Goal: Ask a question

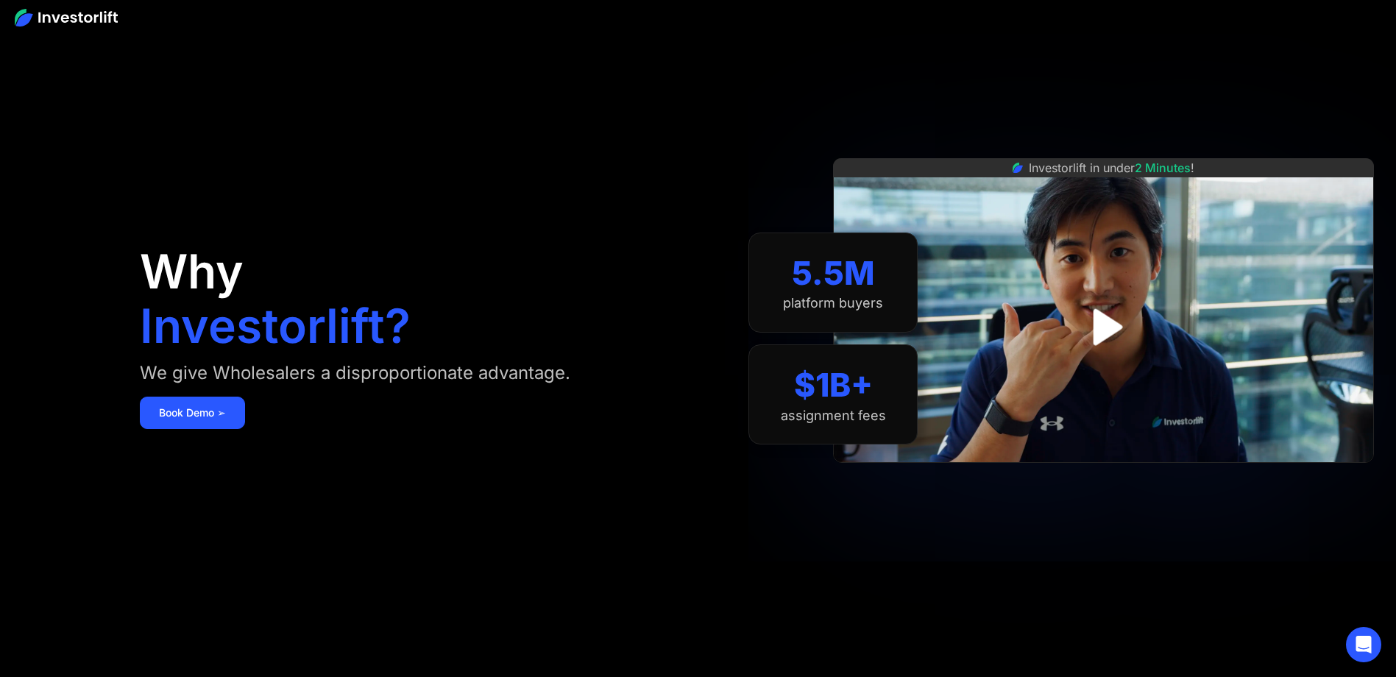
click at [1094, 316] on img "open lightbox" at bounding box center [1104, 327] width 66 height 66
click at [0, 0] on div at bounding box center [0, 0] width 0 height 0
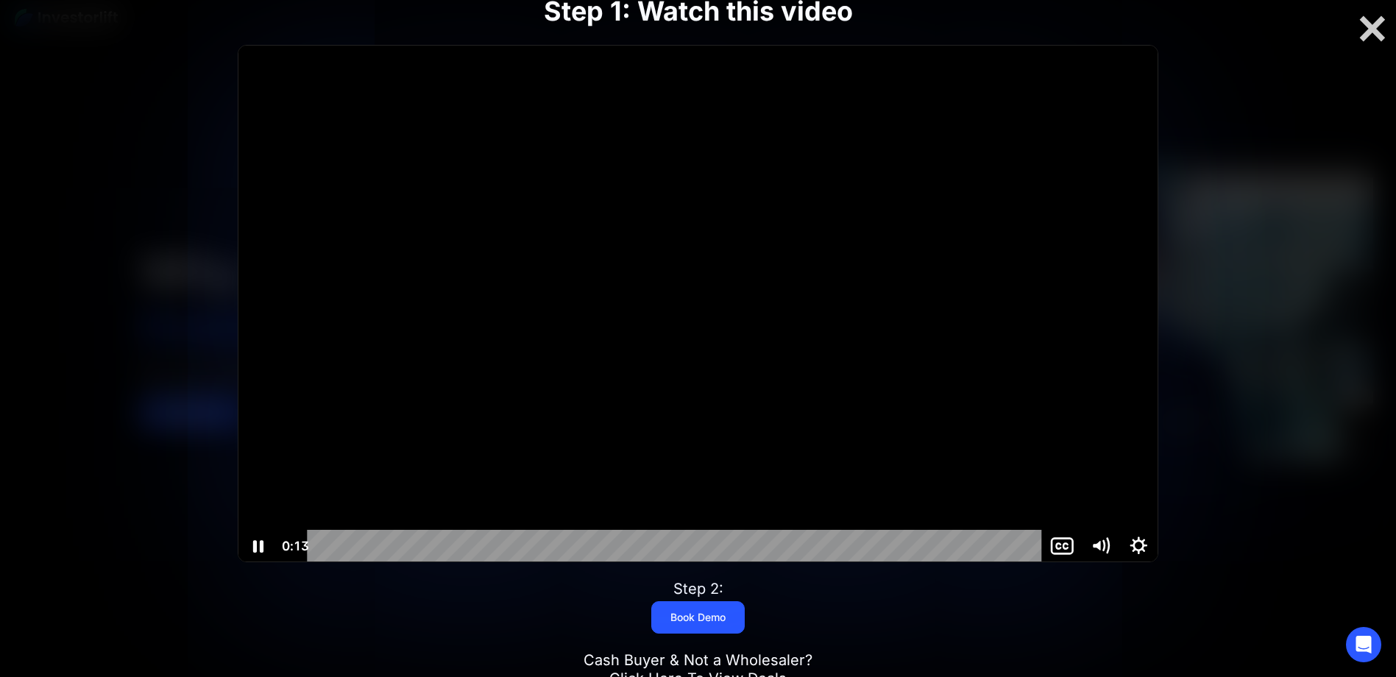
click at [695, 297] on div at bounding box center [697, 304] width 919 height 517
click at [608, 180] on div at bounding box center [697, 304] width 919 height 517
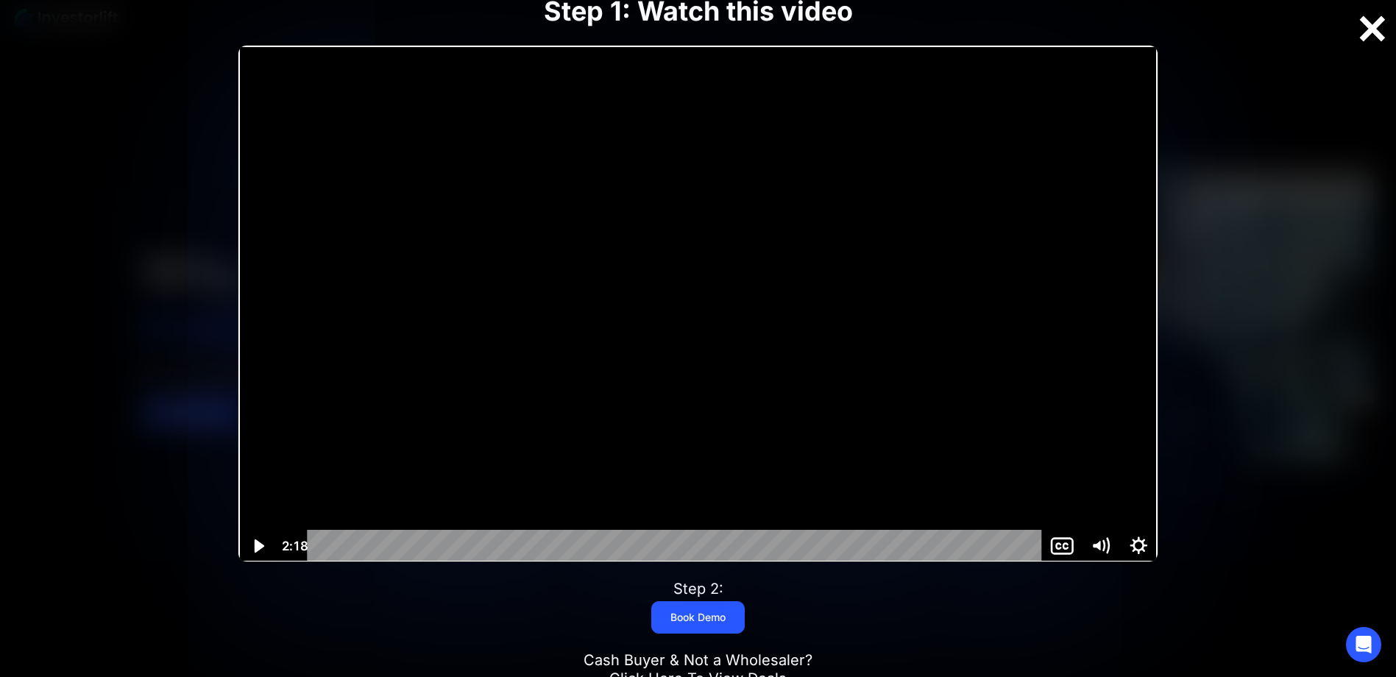
click at [1366, 31] on div at bounding box center [1372, 28] width 47 height 31
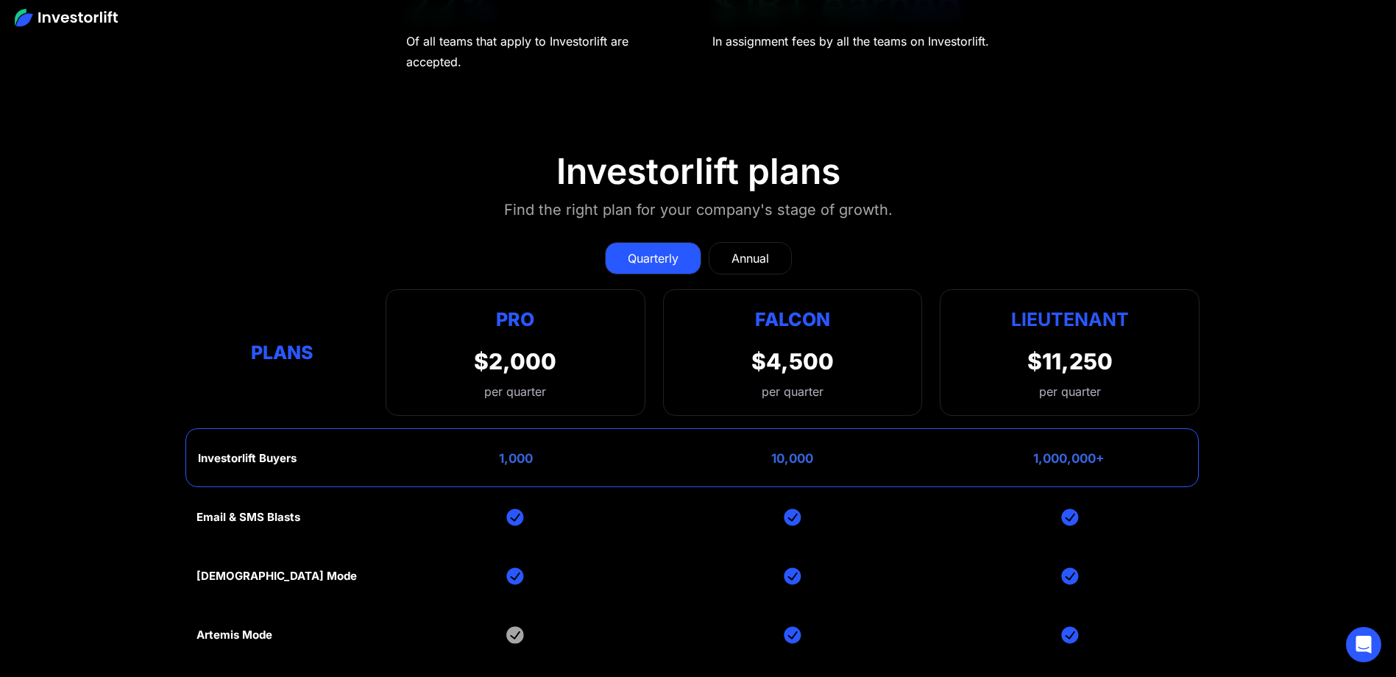
scroll to position [6549, 0]
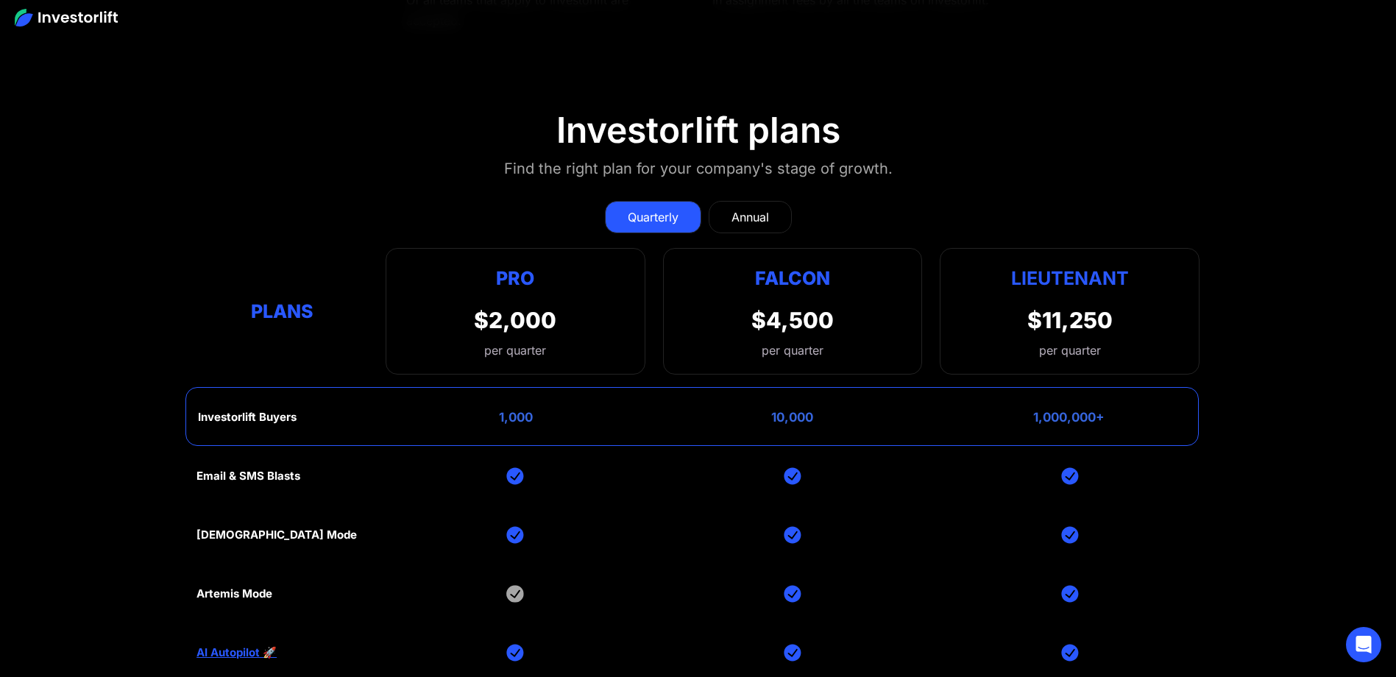
click at [773, 209] on link "Annual" at bounding box center [750, 217] width 83 height 32
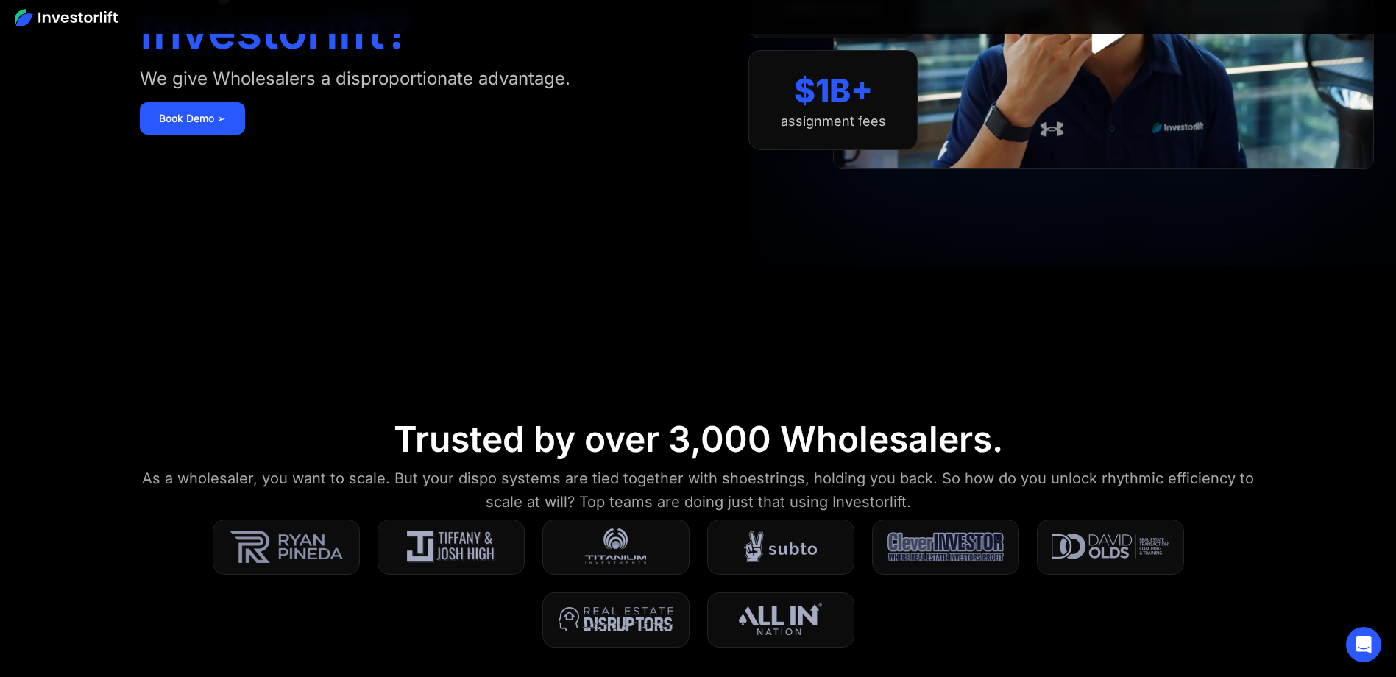
scroll to position [0, 0]
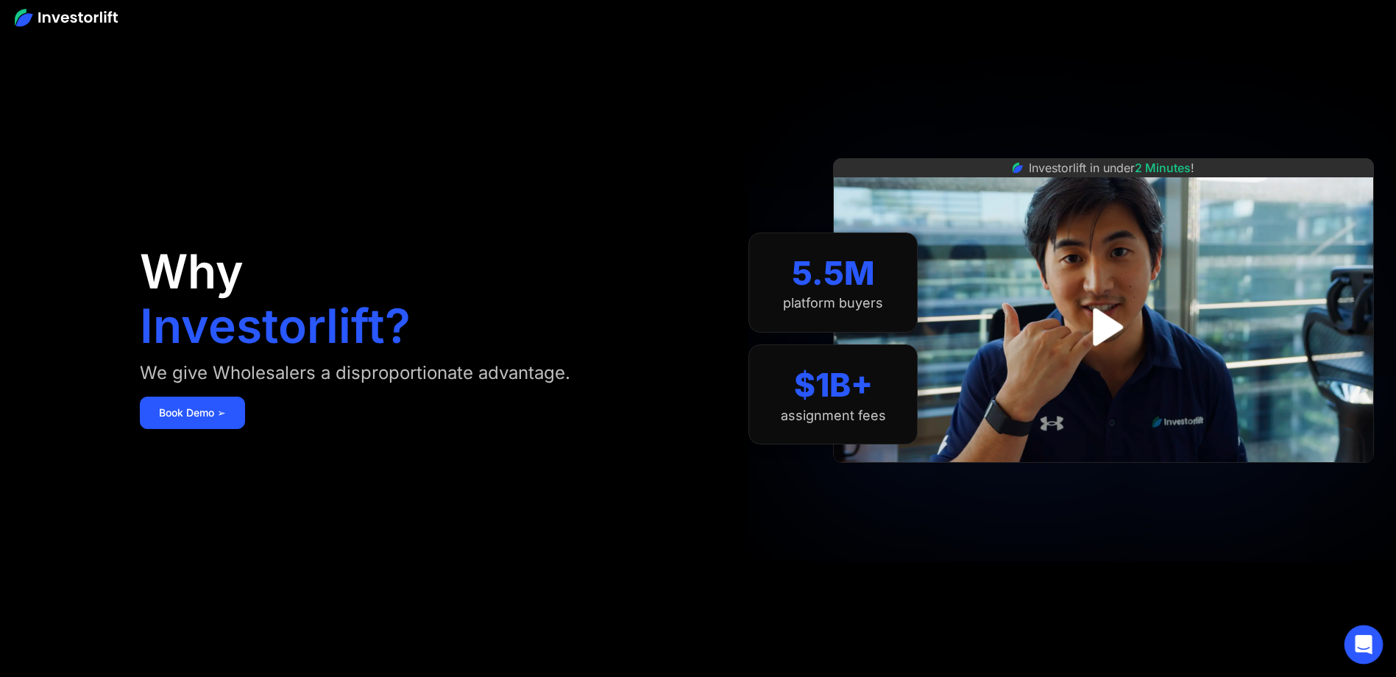
click at [1375, 645] on div "Open Intercom Messenger" at bounding box center [1363, 645] width 39 height 39
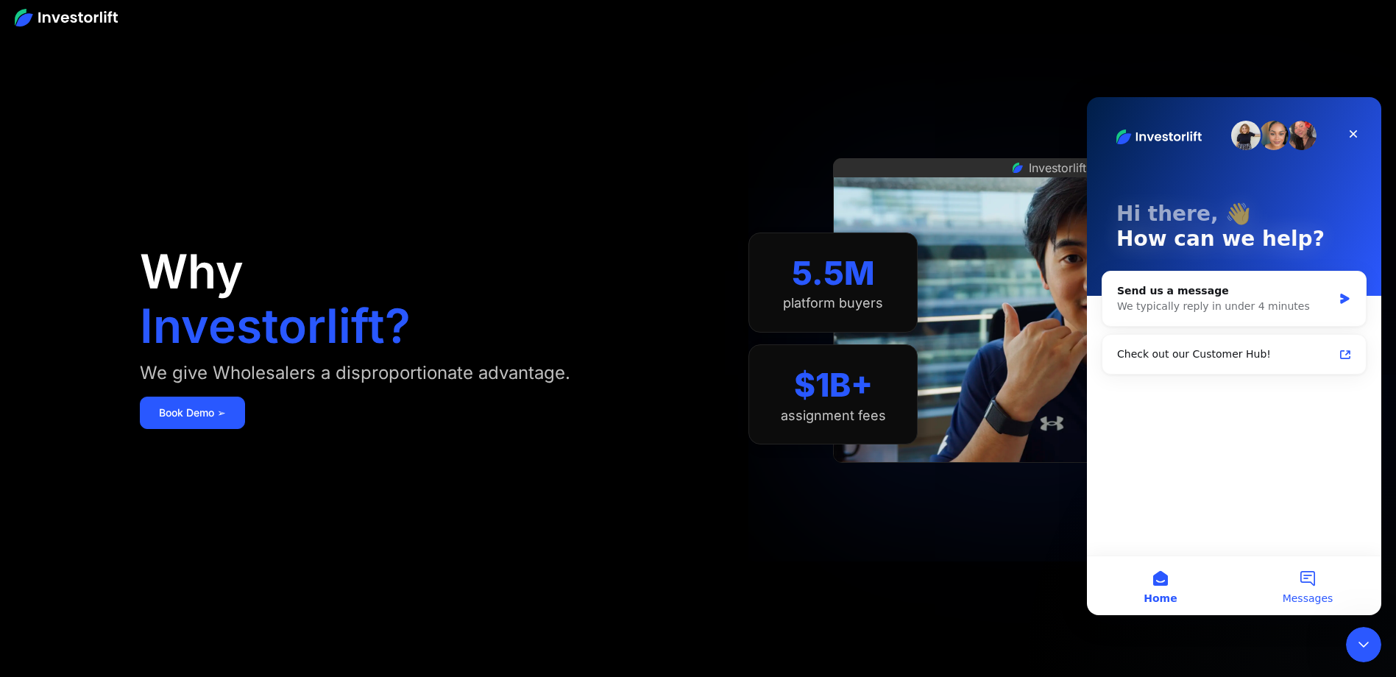
click at [1307, 579] on button "Messages" at bounding box center [1307, 585] width 147 height 59
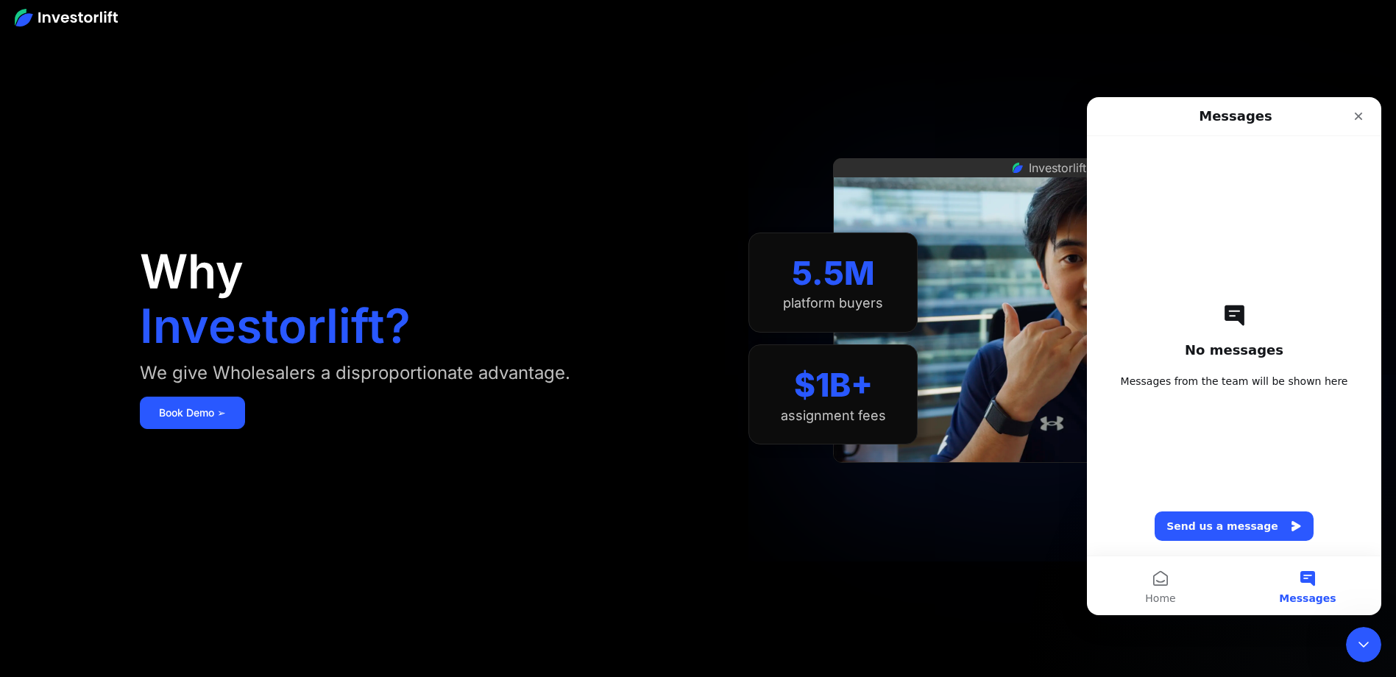
scroll to position [368, 0]
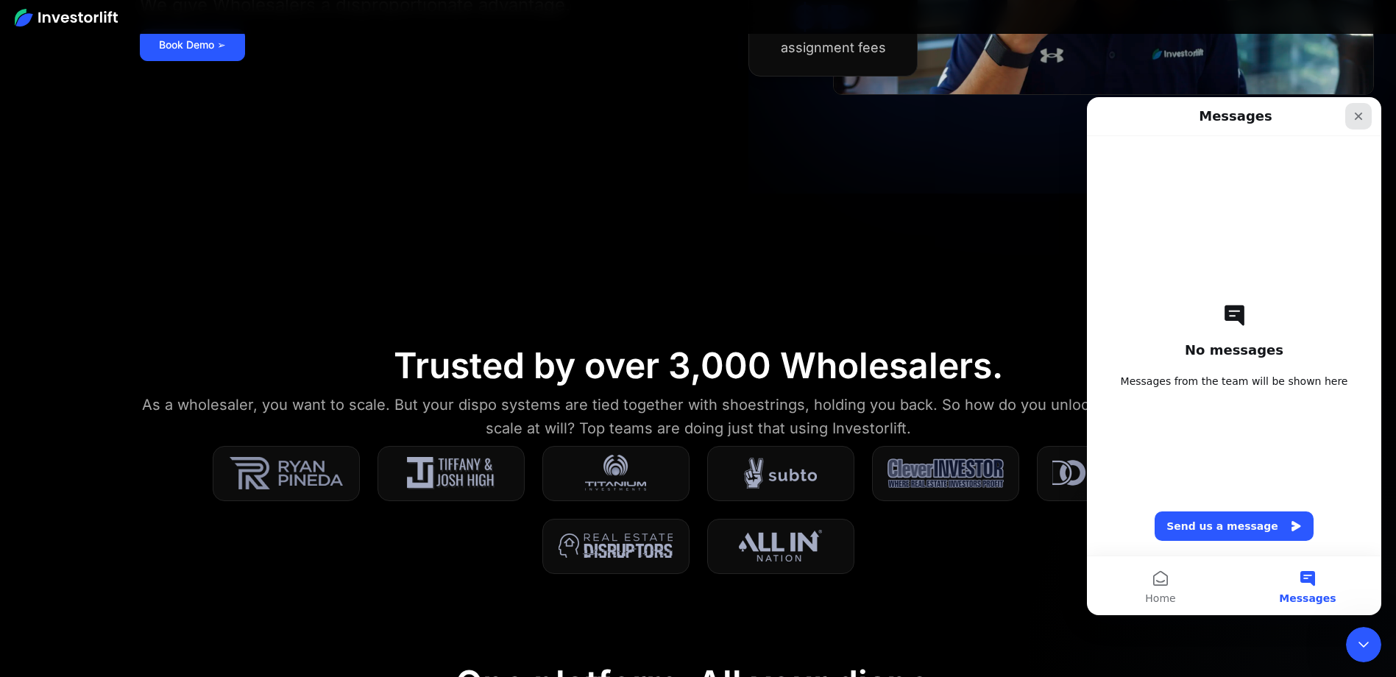
click at [1357, 119] on icon "Close" at bounding box center [1359, 116] width 12 height 12
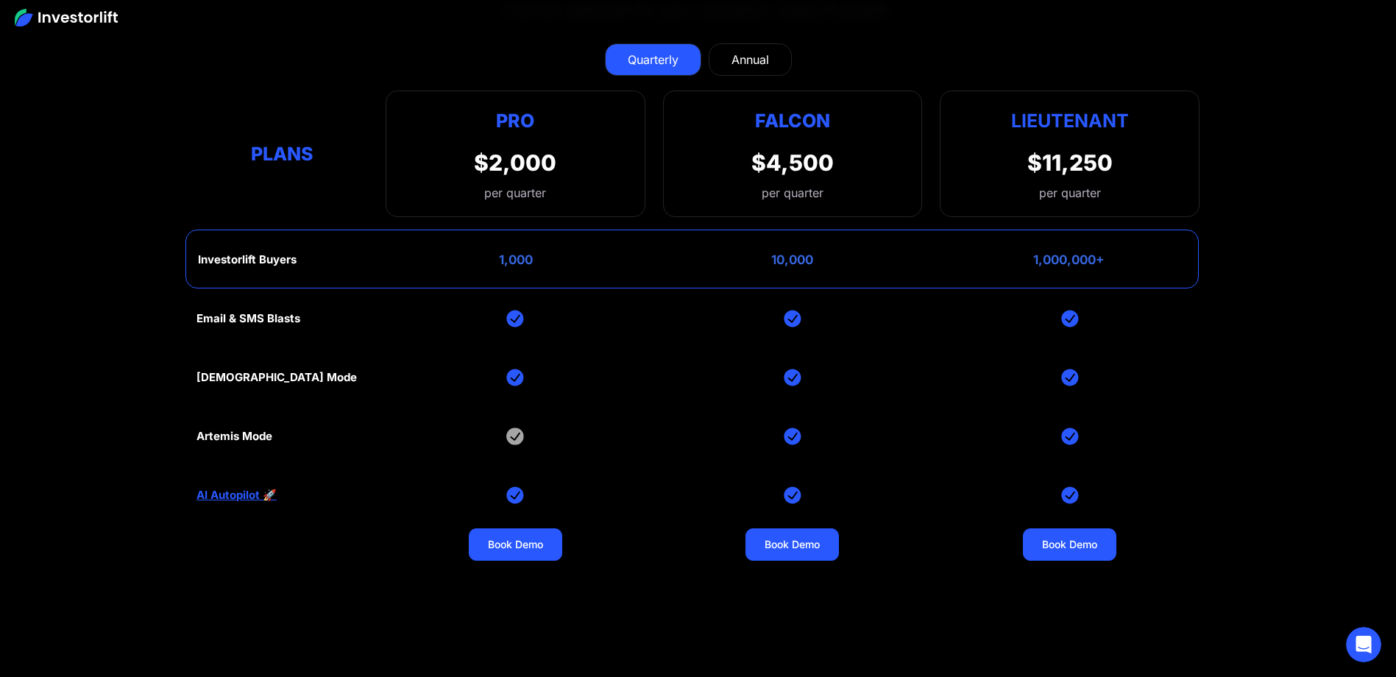
scroll to position [6697, 0]
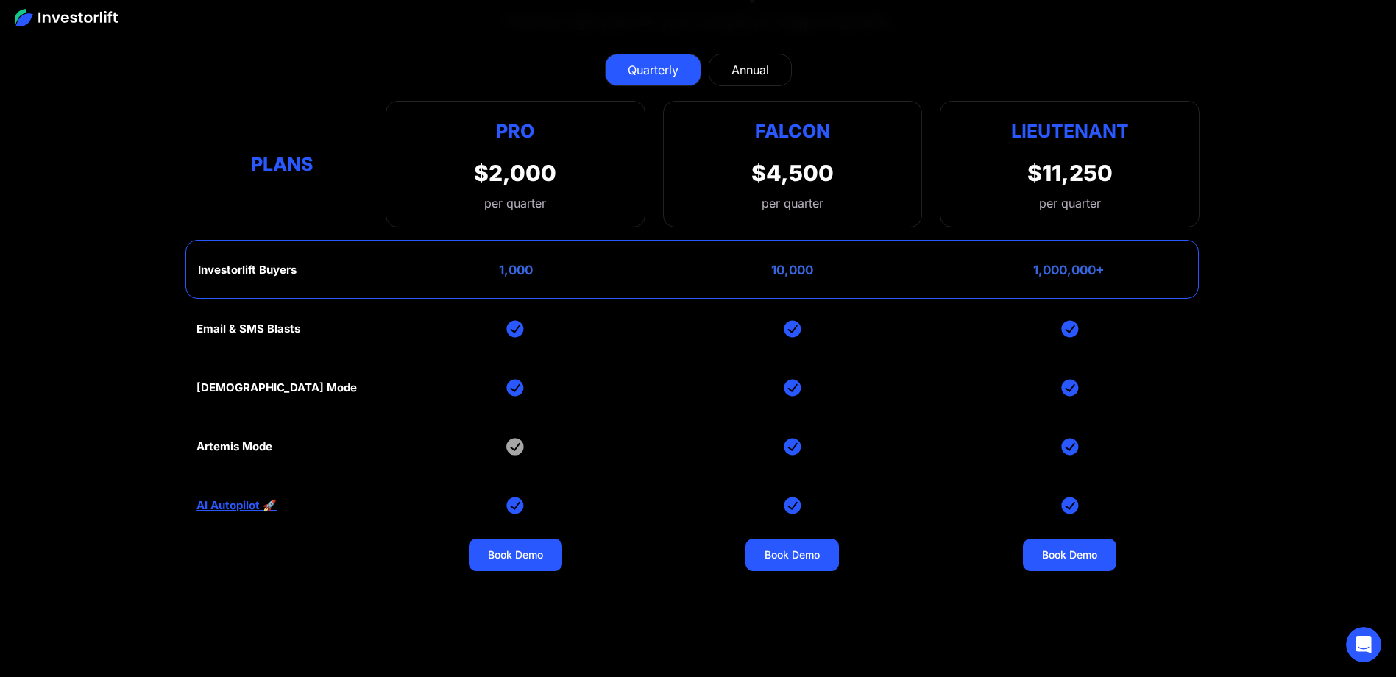
click at [772, 68] on link "Annual" at bounding box center [750, 70] width 83 height 32
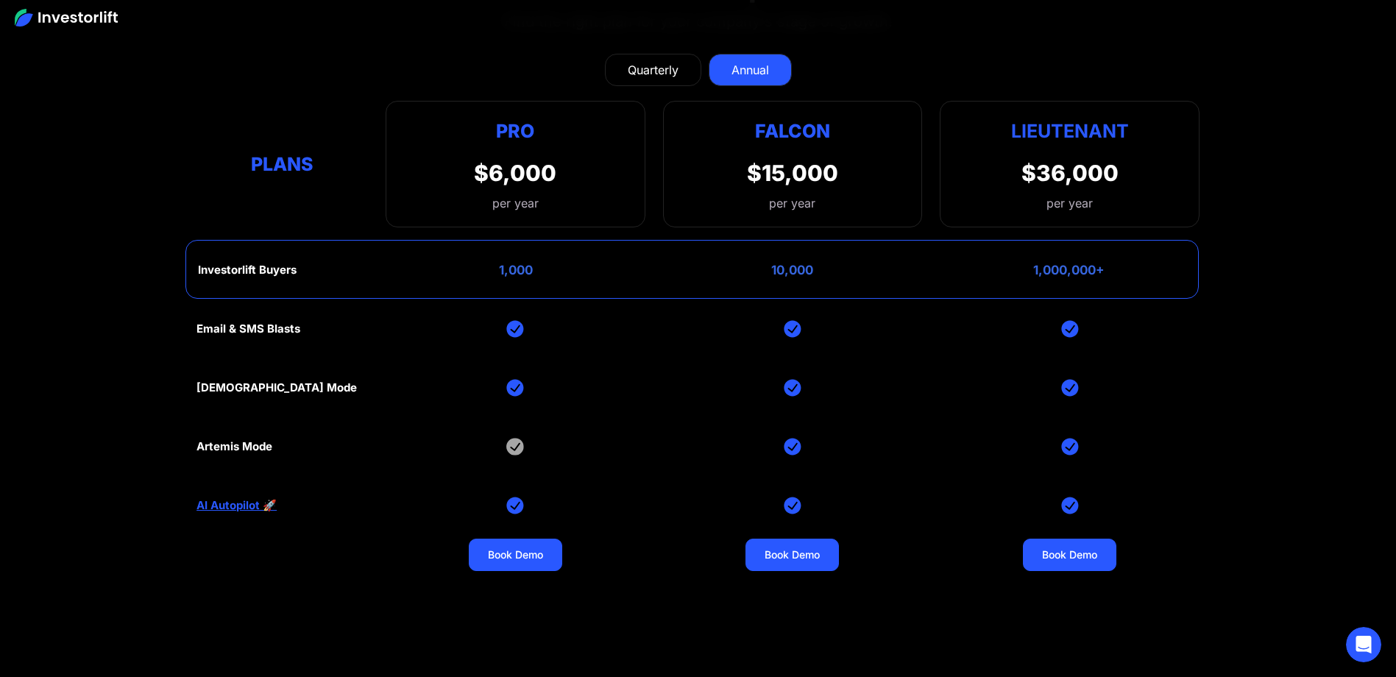
click at [648, 74] on div "Quarterly" at bounding box center [653, 70] width 51 height 18
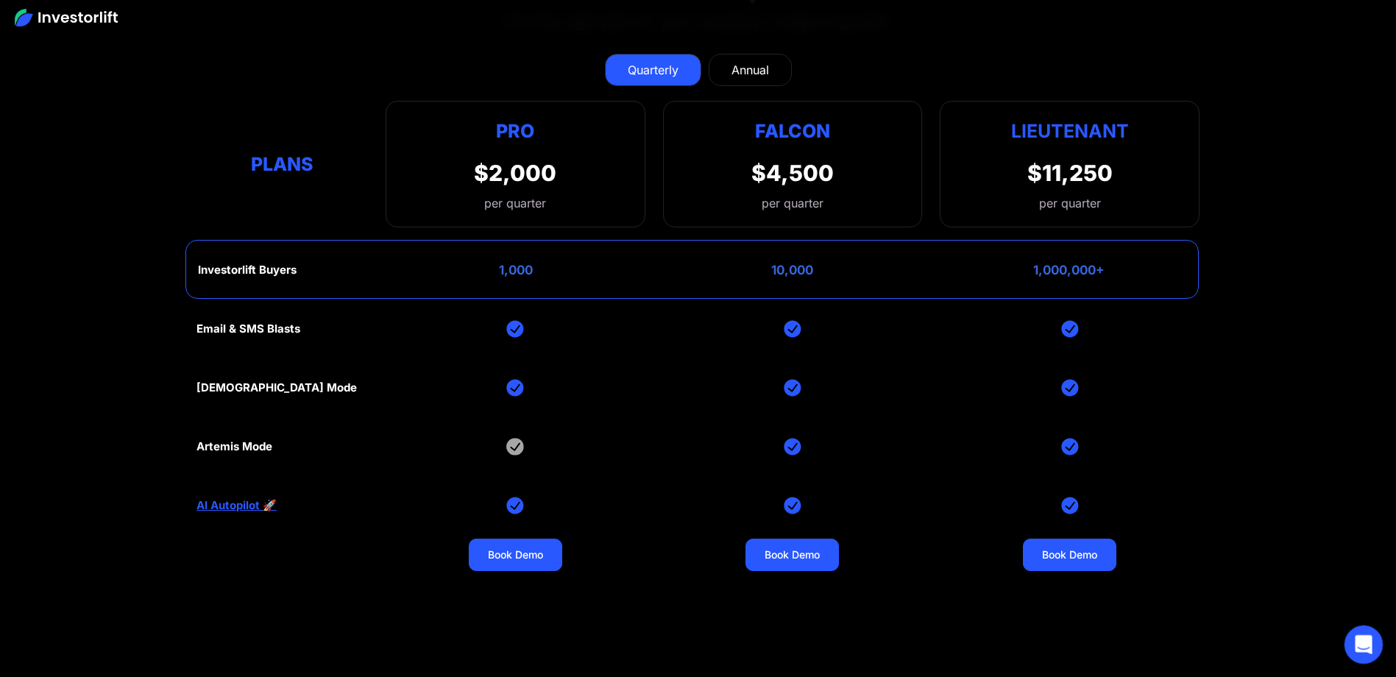
click at [1348, 640] on div "Open Intercom Messenger" at bounding box center [1361, 642] width 49 height 49
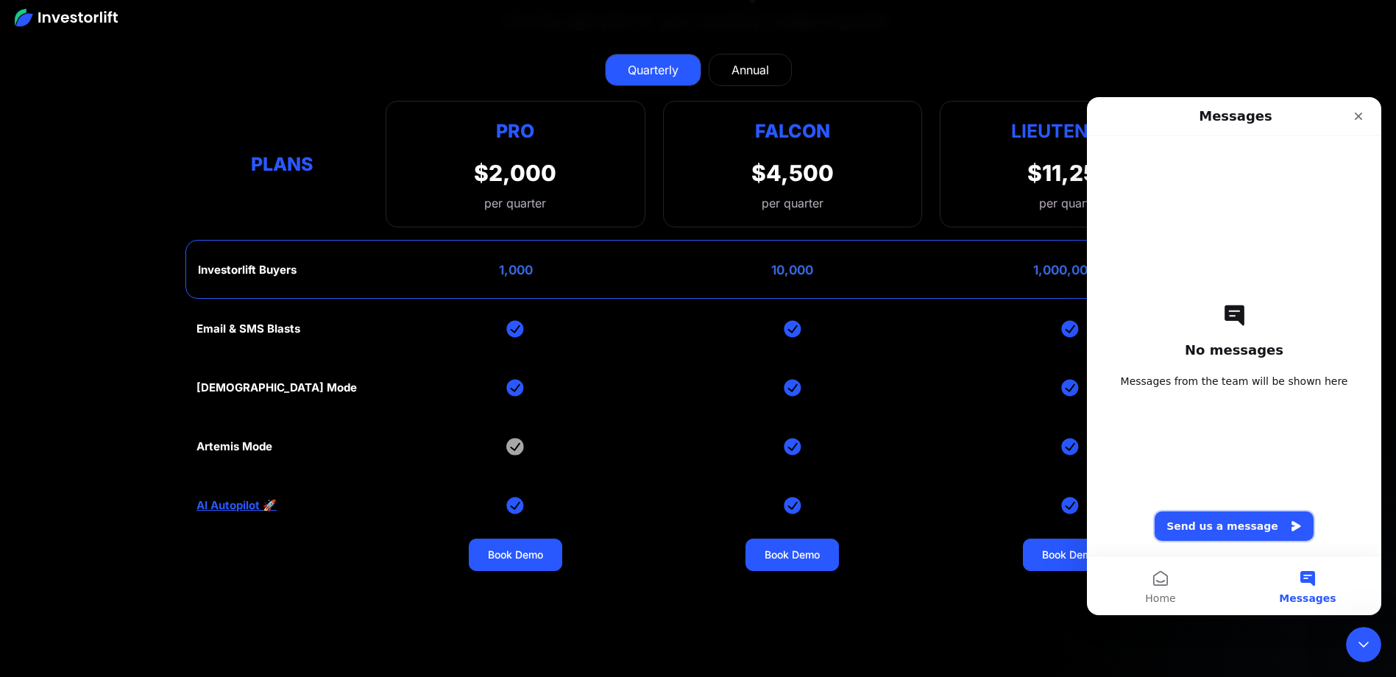
click at [1203, 519] on button "Send us a message" at bounding box center [1234, 525] width 159 height 29
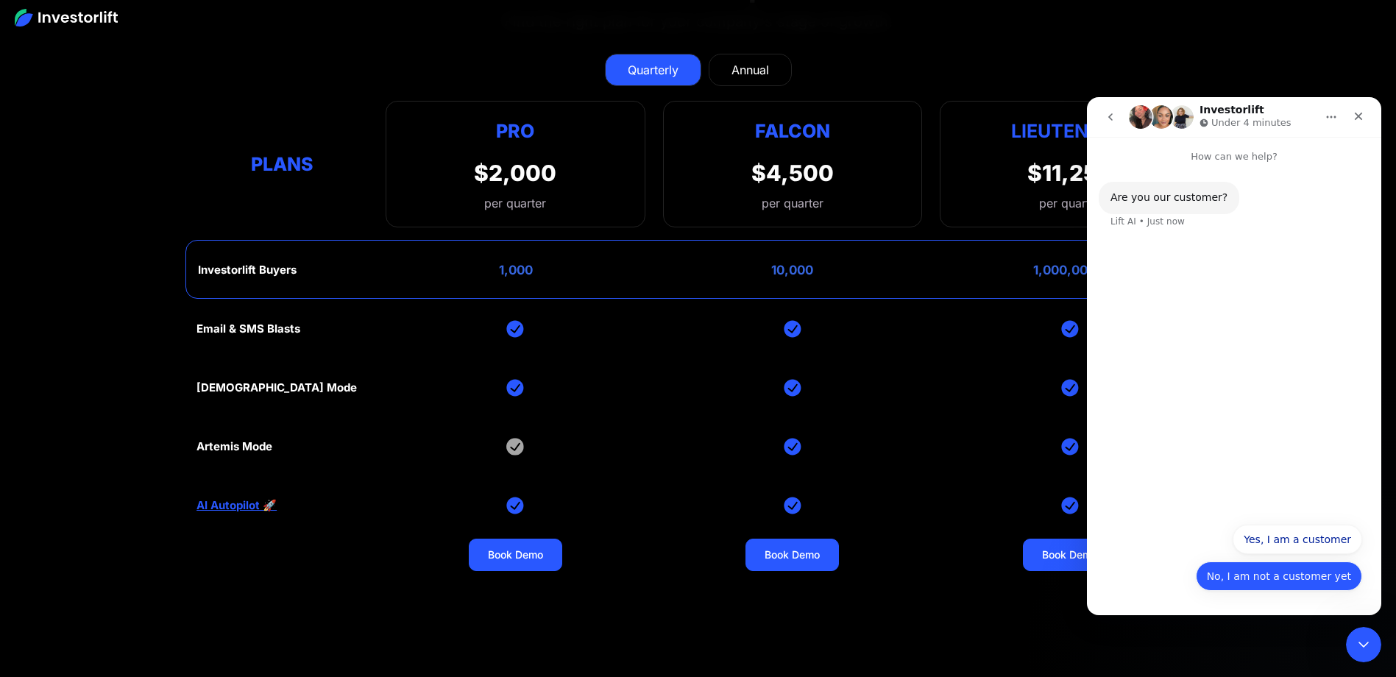
click at [1268, 578] on button "No, I am not a customer yet" at bounding box center [1279, 575] width 166 height 29
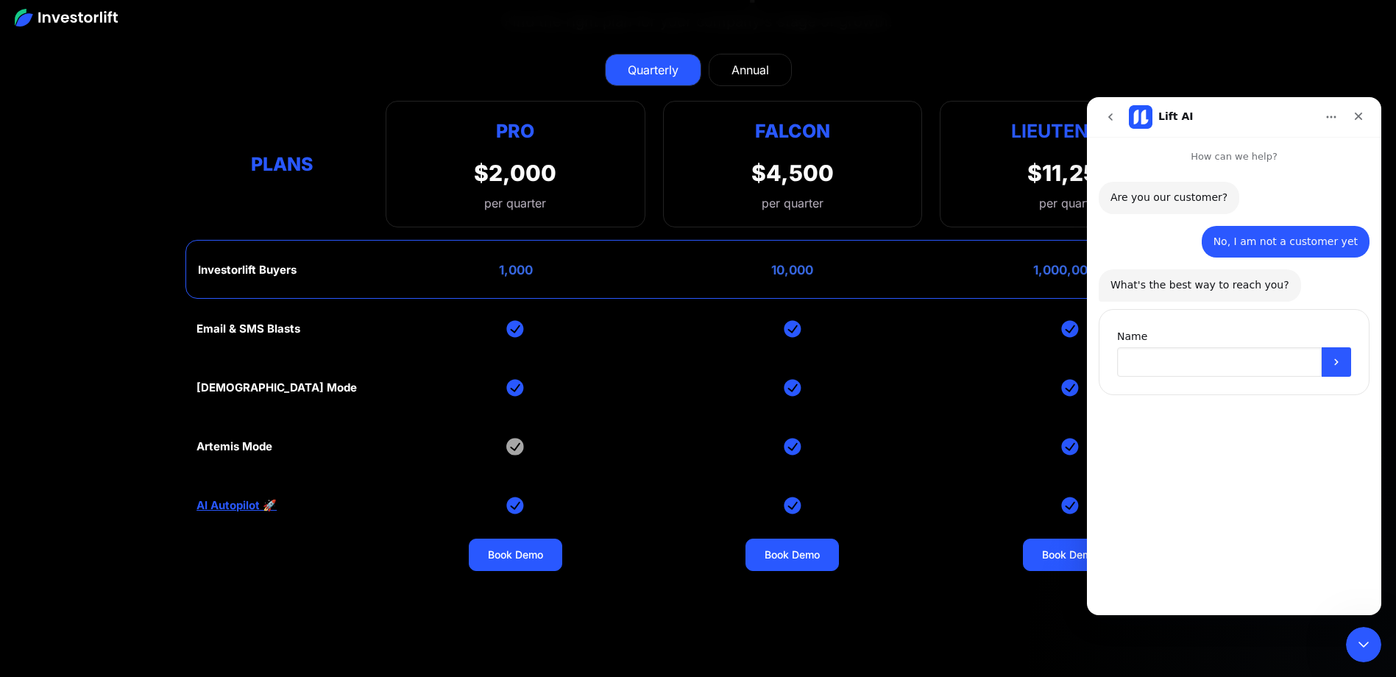
click at [1222, 366] on input "Name" at bounding box center [1219, 361] width 205 height 29
type input "*******"
